Goal: Task Accomplishment & Management: Use online tool/utility

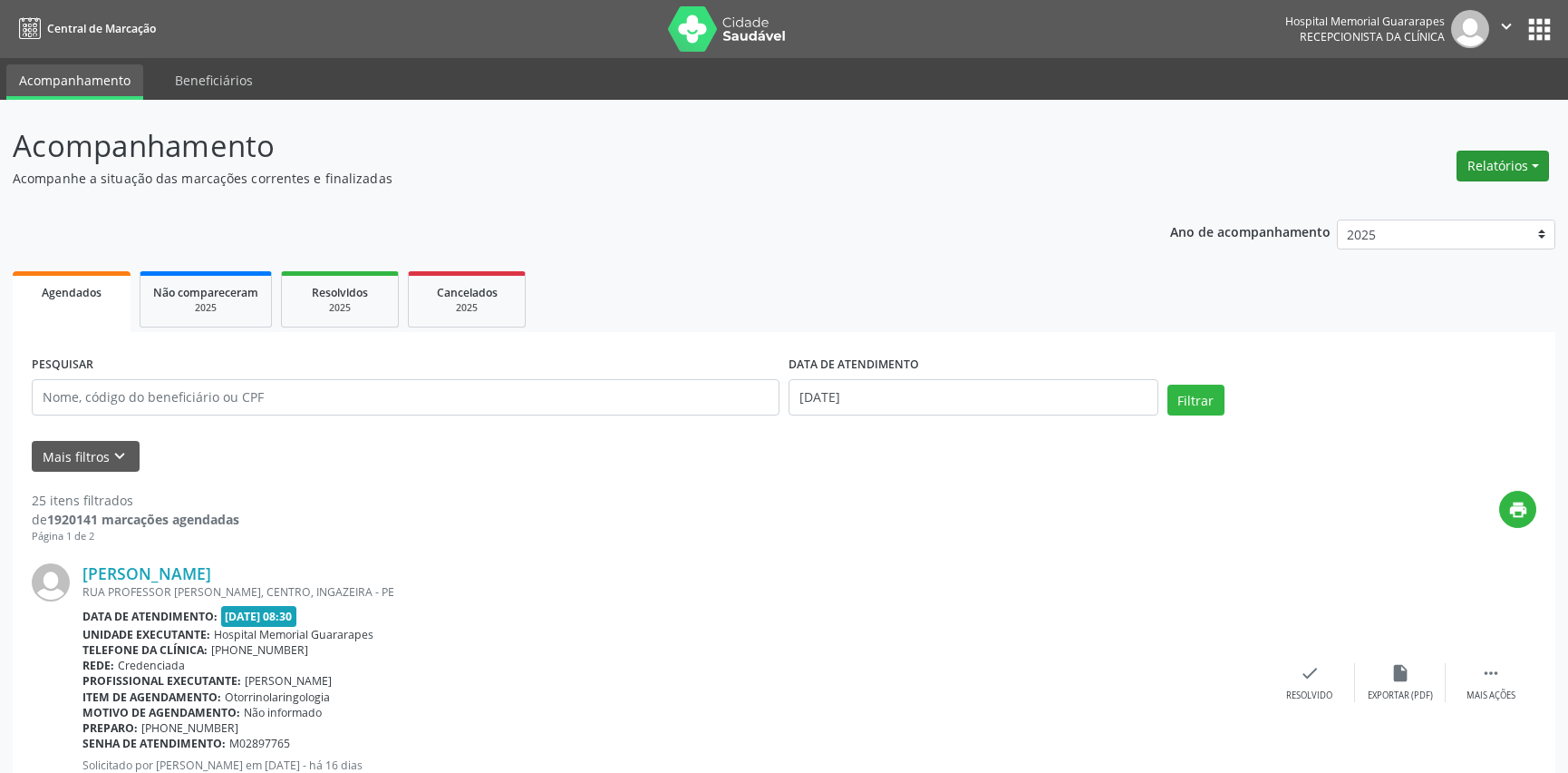
click at [1532, 157] on button "Relatórios" at bounding box center [1502, 166] width 93 height 31
click at [1477, 204] on link "Agendamentos" at bounding box center [1451, 204] width 195 height 26
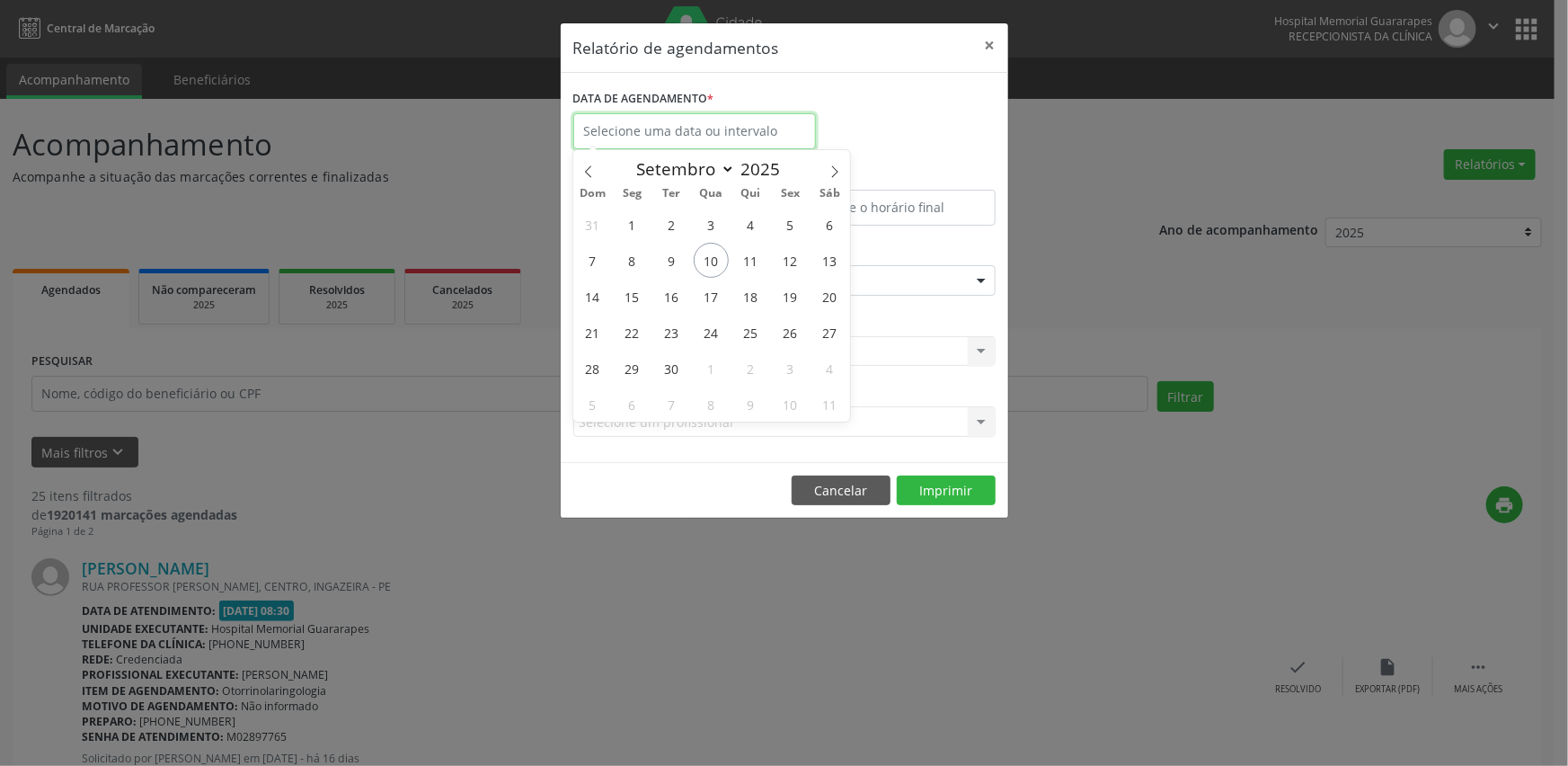
click at [667, 119] on input "text" at bounding box center [694, 131] width 243 height 36
click at [739, 259] on span "11" at bounding box center [750, 260] width 35 height 35
type input "[DATE]"
click at [739, 260] on span "11" at bounding box center [750, 260] width 35 height 35
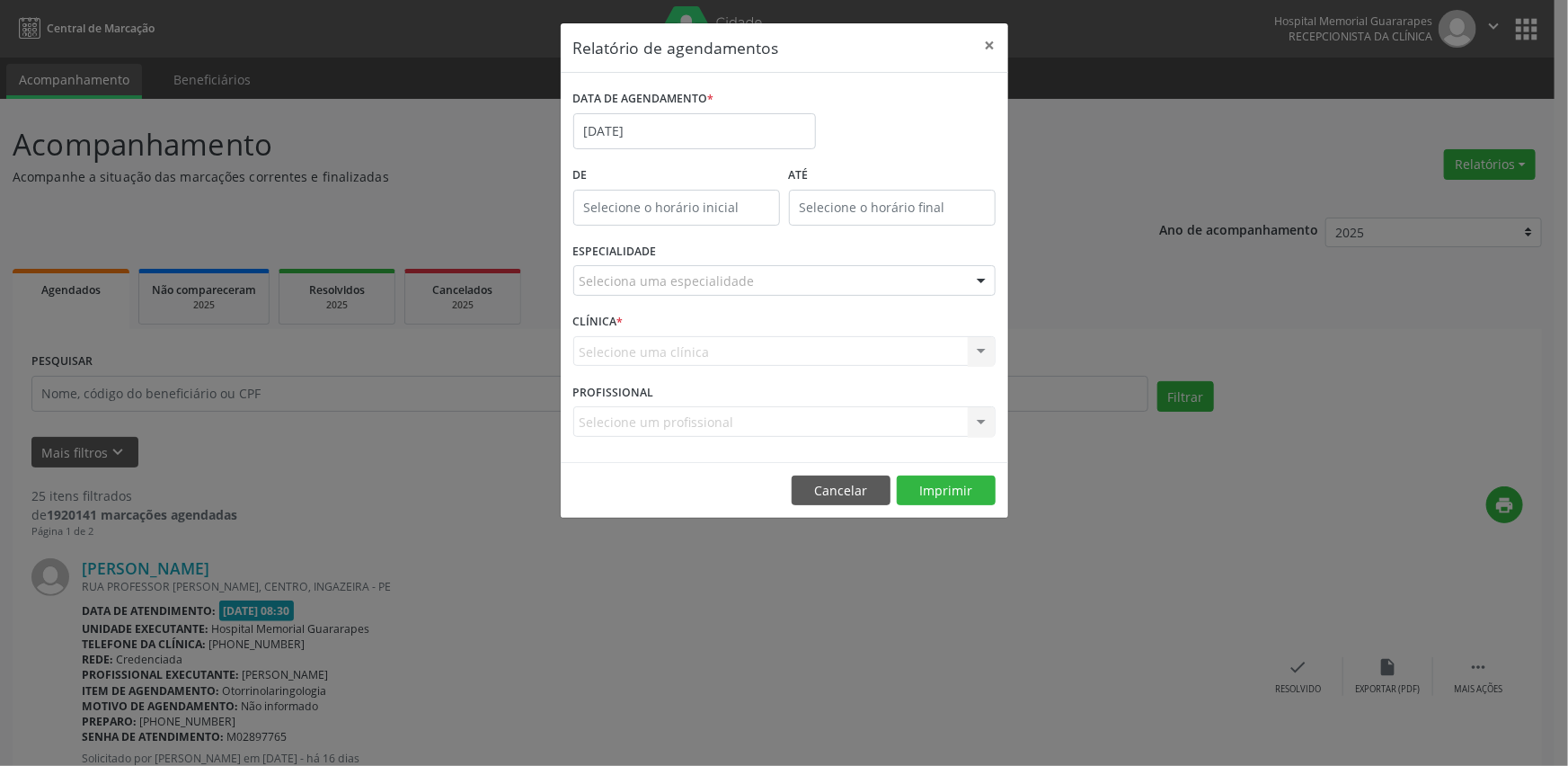
click at [830, 277] on div "Seleciona uma especialidade" at bounding box center [784, 280] width 422 height 31
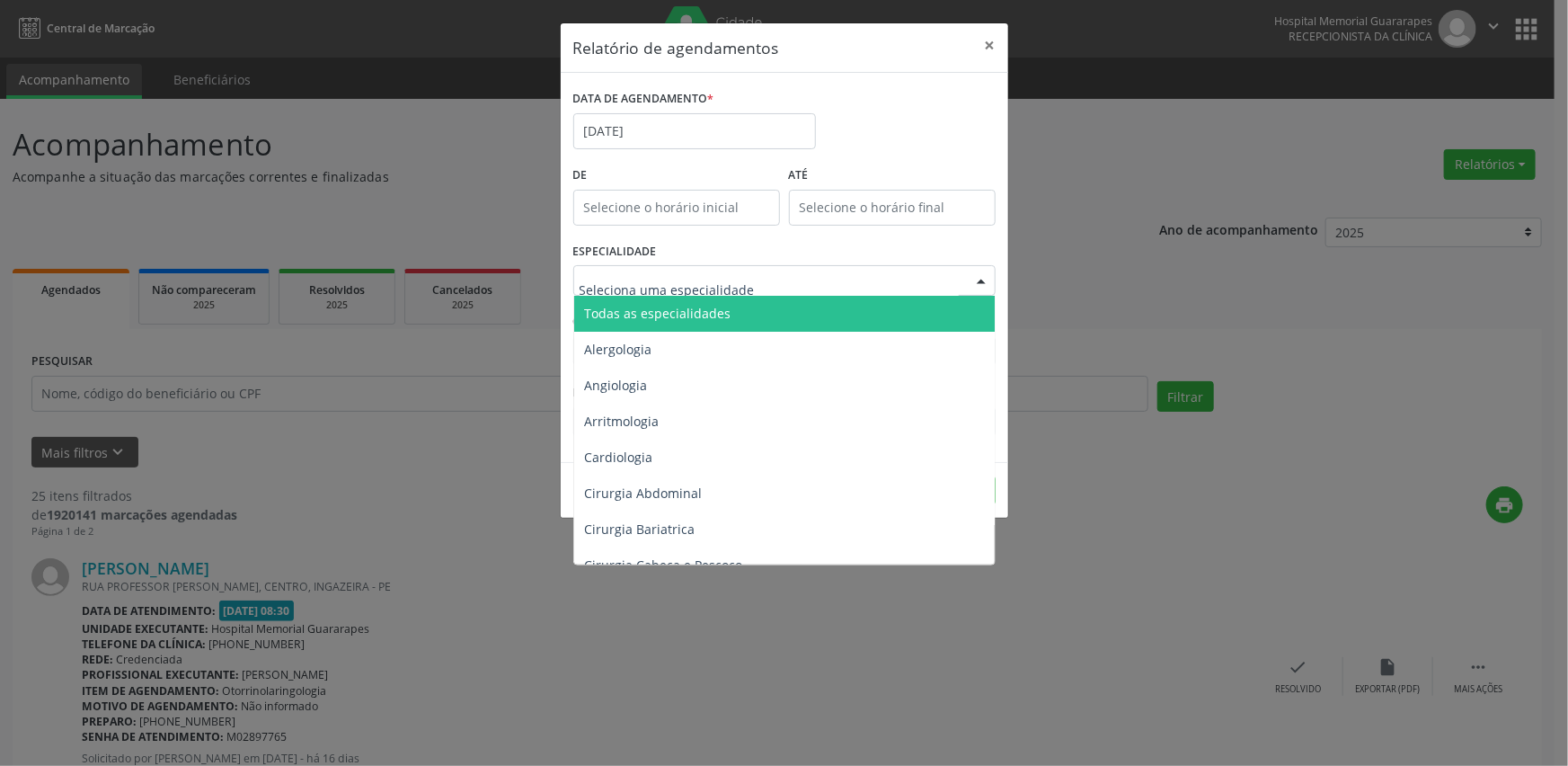
click at [789, 318] on span "Todas as especialidades" at bounding box center [785, 314] width 423 height 36
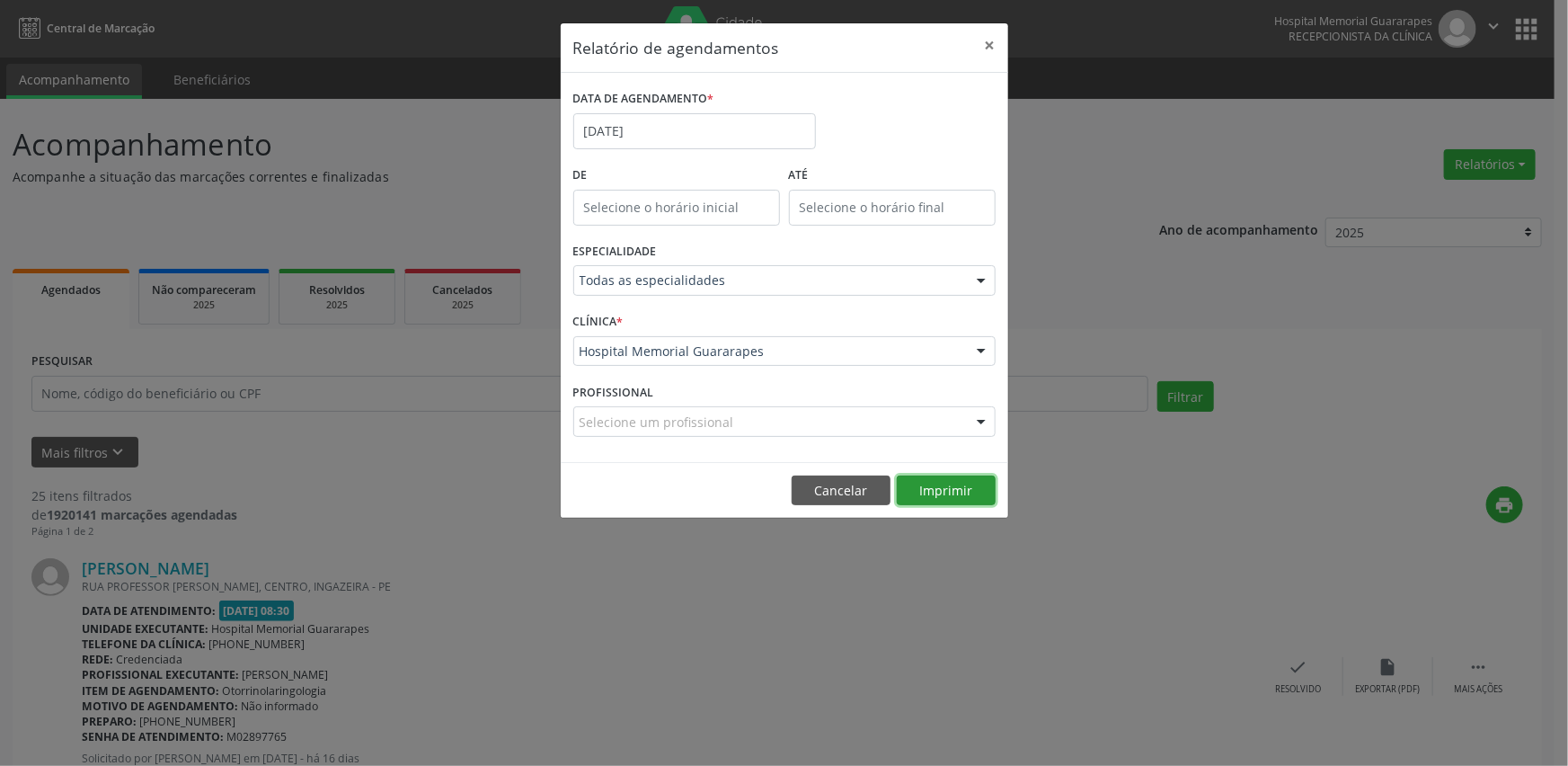
drag, startPoint x: 945, startPoint y: 494, endPoint x: 925, endPoint y: 494, distance: 20.0
click at [930, 494] on button "Imprimir" at bounding box center [946, 490] width 99 height 31
click at [681, 122] on input "[DATE]" at bounding box center [694, 131] width 243 height 36
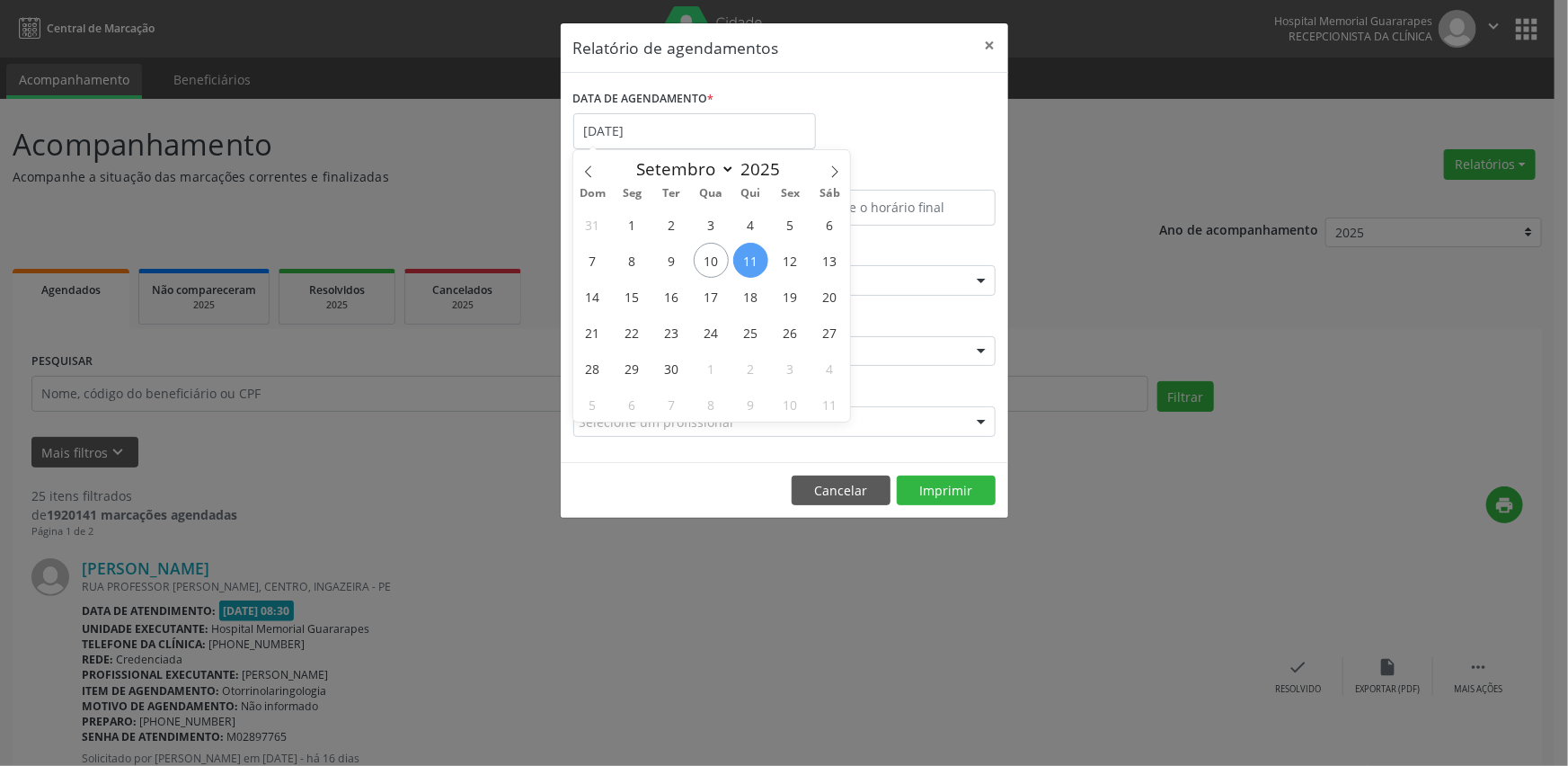
click at [744, 268] on span "11" at bounding box center [750, 260] width 35 height 35
type input "[DATE]"
click at [744, 268] on span "11" at bounding box center [750, 260] width 35 height 35
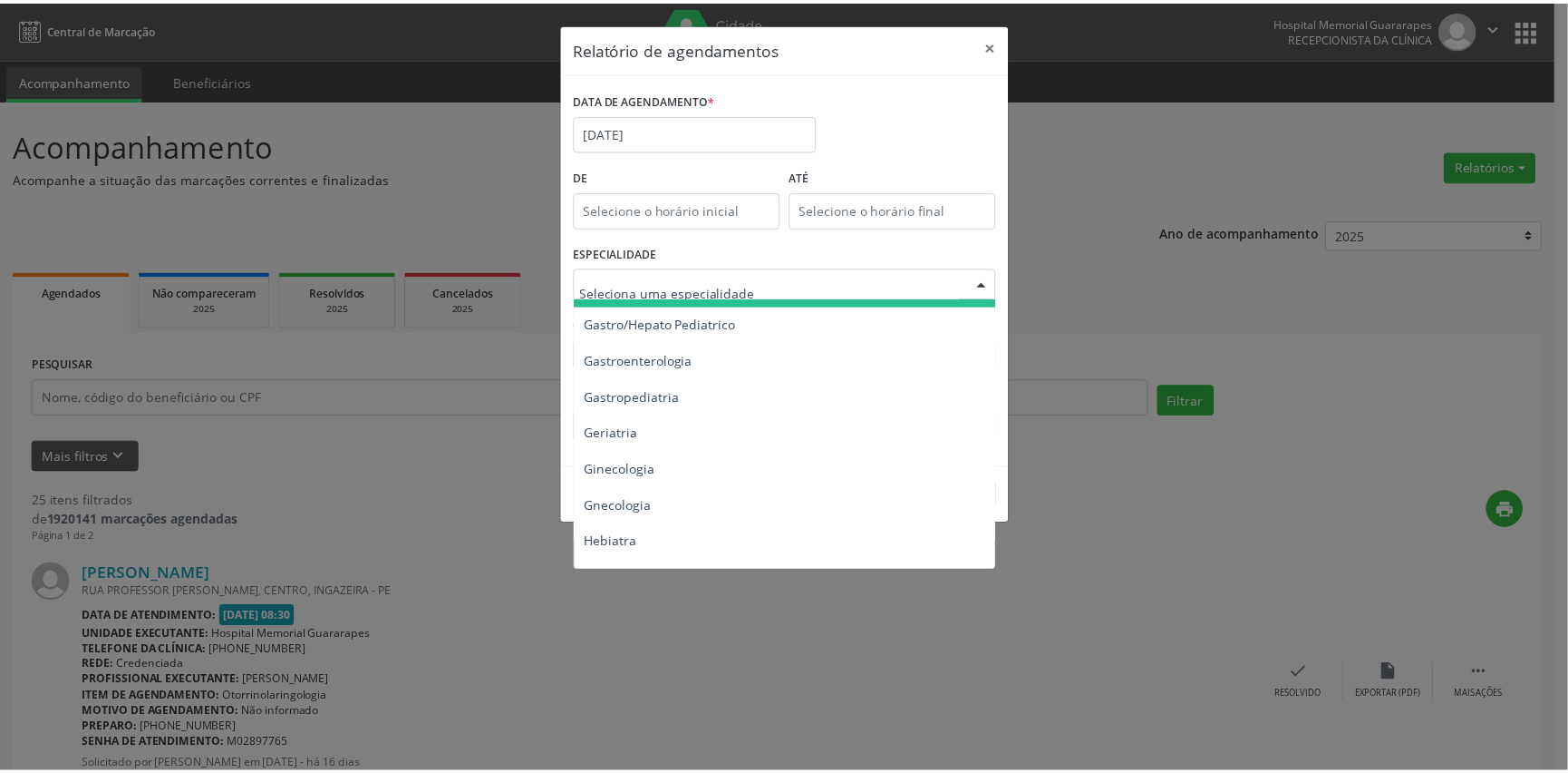
scroll to position [1153, 0]
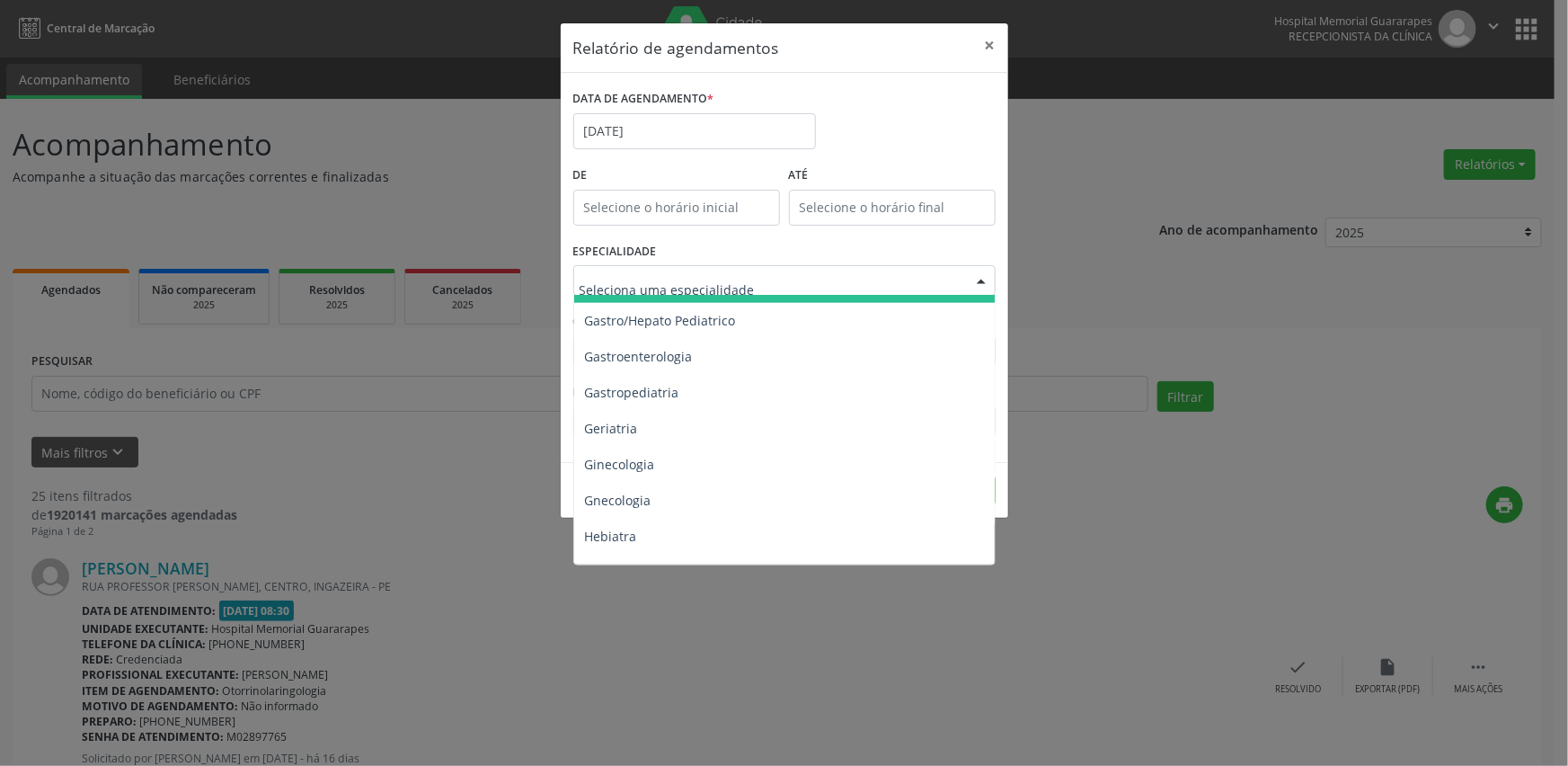
click at [480, 169] on div "Relatório de agendamentos × DATA DE AGENDAMENTO * [DATE] De ATÉ ESPECIALIDADE T…" at bounding box center [784, 383] width 1568 height 766
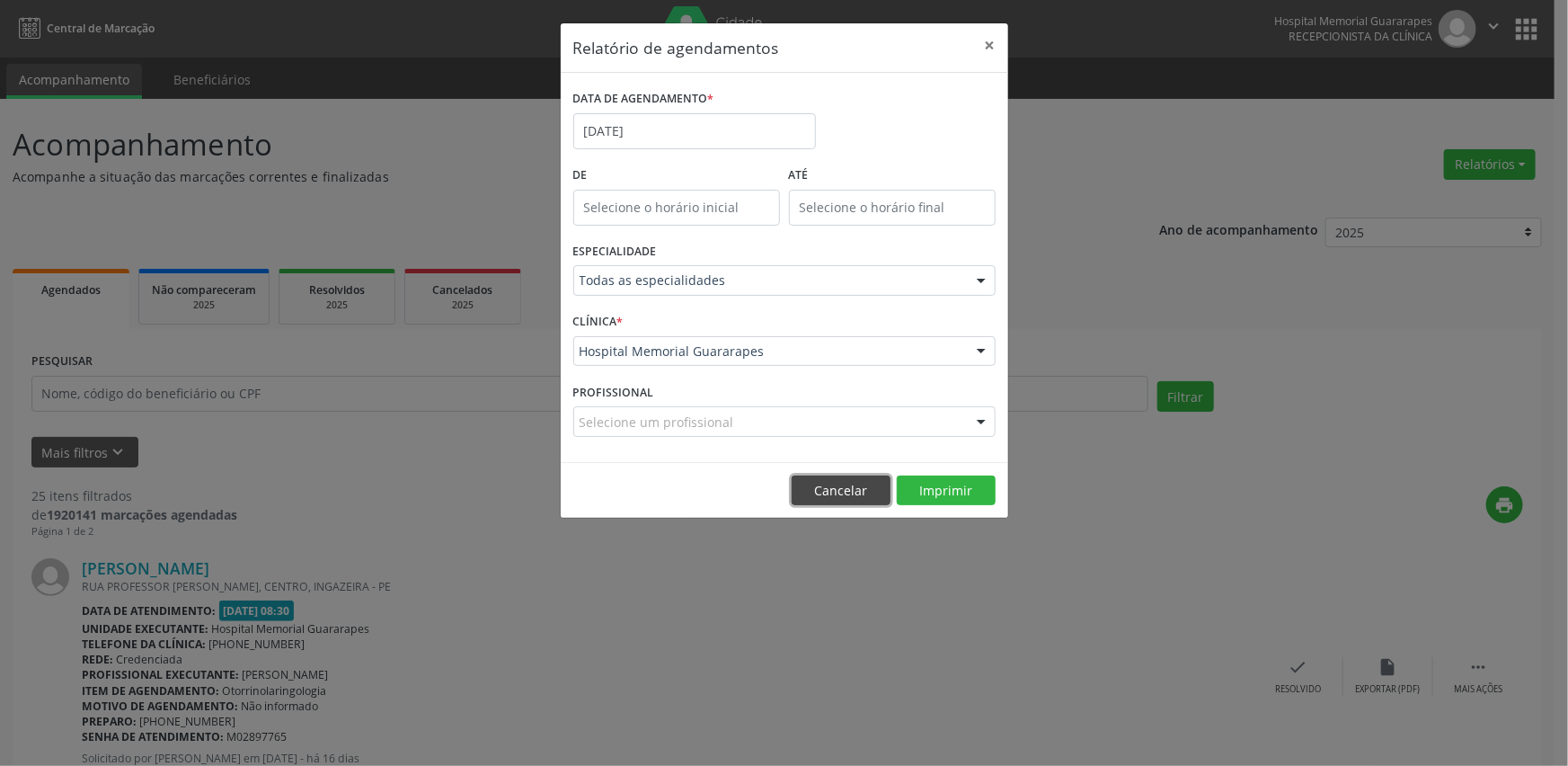
click at [863, 494] on button "Cancelar" at bounding box center [840, 490] width 99 height 31
